Goal: Information Seeking & Learning: Understand process/instructions

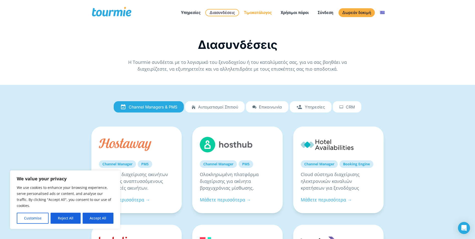
click at [259, 12] on link "Τιμοκατάλογος" at bounding box center [257, 13] width 35 height 6
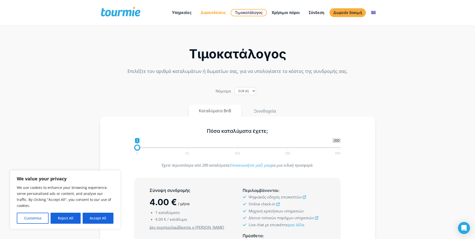
click at [216, 12] on link "Διασυνδέσεις" at bounding box center [213, 13] width 33 height 6
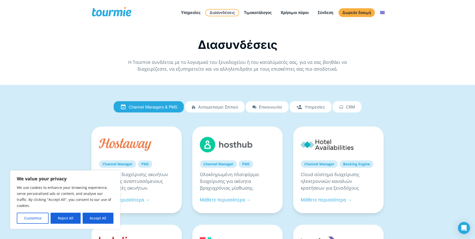
click at [228, 106] on span "Αυτοματισμοί Σπιτιού" at bounding box center [218, 107] width 40 height 5
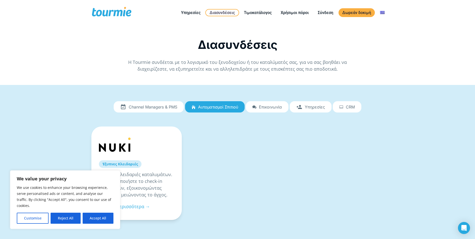
click at [309, 106] on span "Υπηρεσίες" at bounding box center [315, 107] width 20 height 5
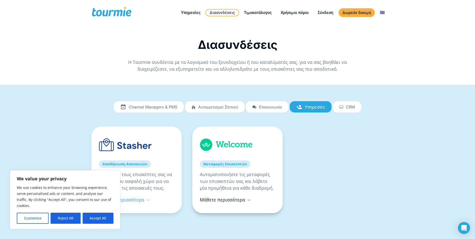
click at [239, 201] on link "Μάθετε περισσότερα →" at bounding box center [225, 200] width 51 height 6
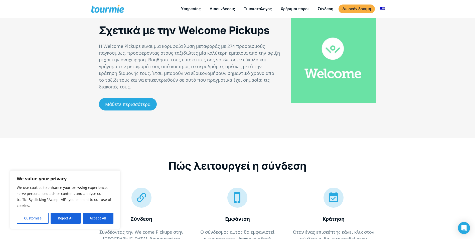
scroll to position [242, 0]
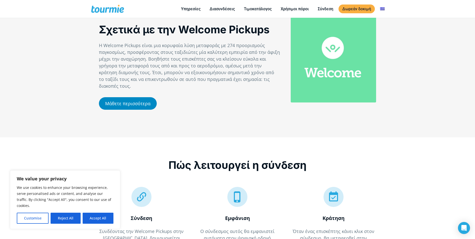
click at [149, 97] on link "Μάθετε περισσότερα" at bounding box center [128, 103] width 58 height 13
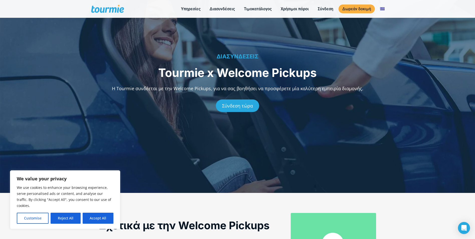
scroll to position [0, 0]
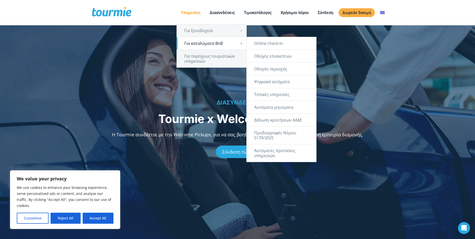
click at [190, 42] on link "Για καταλύματα BnB" at bounding box center [212, 43] width 70 height 13
click at [292, 119] on link "Δήλωση κρατήσεων ΑΑΔΕ" at bounding box center [282, 120] width 70 height 13
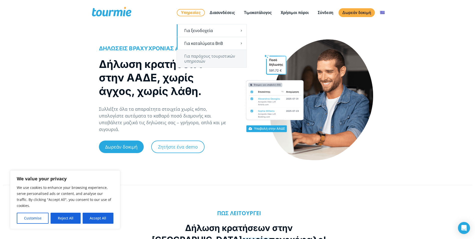
click at [199, 13] on link "Υπηρεσίες" at bounding box center [191, 12] width 28 height 7
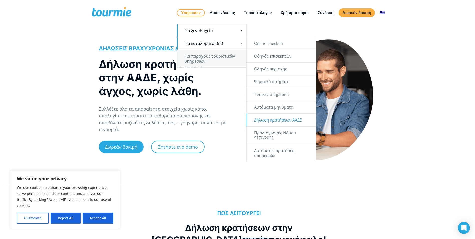
click at [203, 44] on link "Για καταλύματα BnB" at bounding box center [212, 43] width 70 height 13
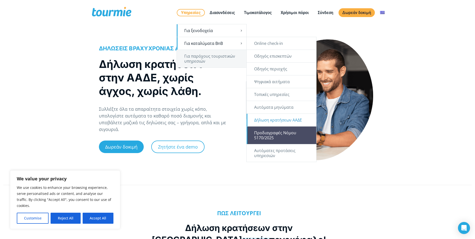
click at [286, 133] on link "Προδιαγραφές Νόμου 5170/2025" at bounding box center [282, 136] width 70 height 18
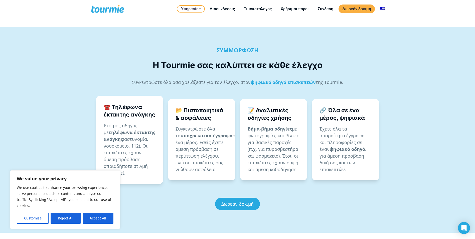
scroll to position [299, 0]
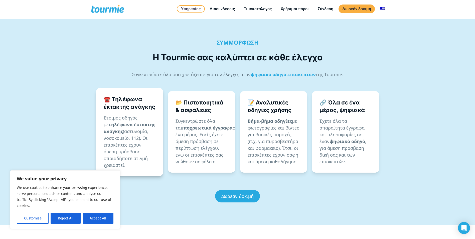
click at [125, 122] on p "Έτοιμος οδηγός με τηλέφωνα έκτακτης ανάγκης (αστυνομία, νοσοκομείο, 112). Οι επ…" at bounding box center [130, 141] width 52 height 54
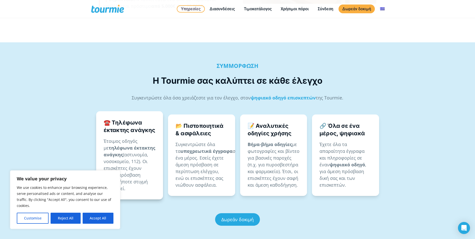
scroll to position [275, 0]
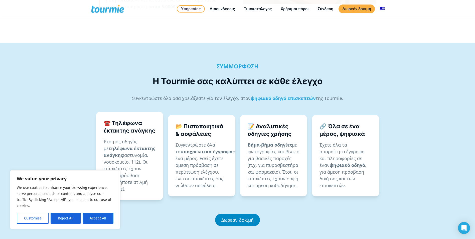
click at [250, 214] on link "Δωρεάν δοκιμή" at bounding box center [237, 220] width 45 height 13
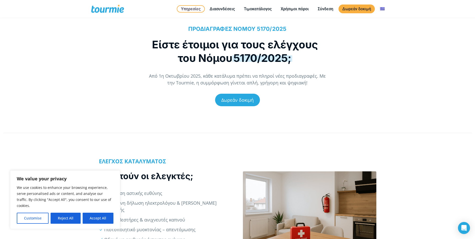
scroll to position [42, 0]
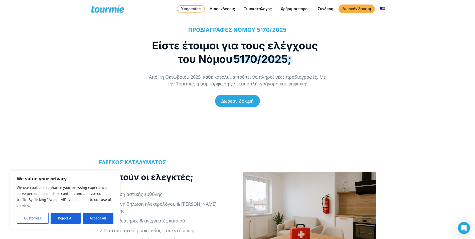
click at [300, 189] on div at bounding box center [310, 216] width 134 height 89
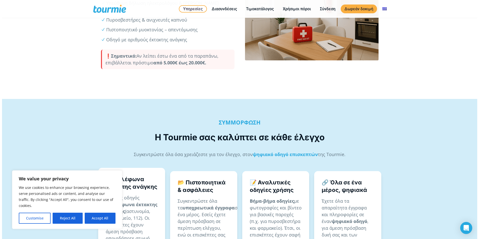
scroll to position [243, 0]
